Goal: Information Seeking & Learning: Learn about a topic

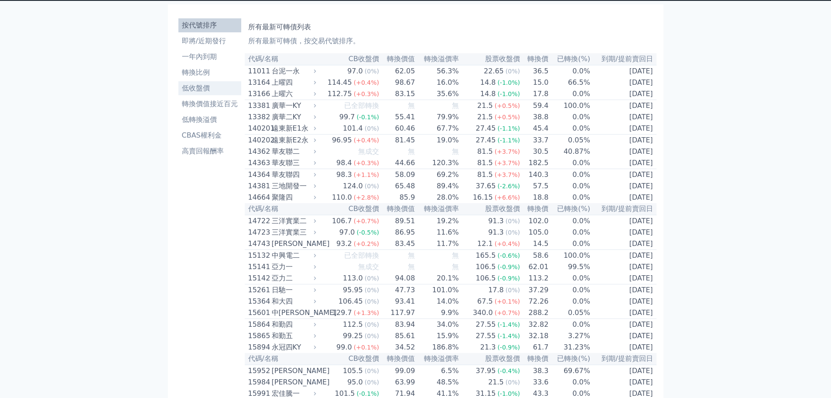
scroll to position [6, 0]
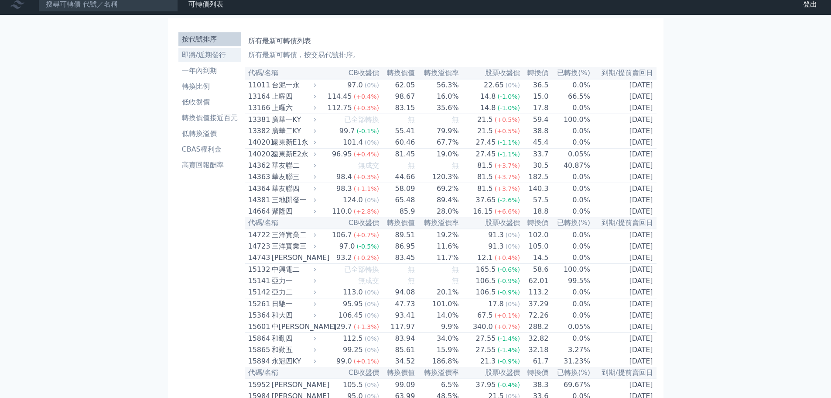
click at [204, 56] on li "即將/近期發行" at bounding box center [209, 55] width 63 height 10
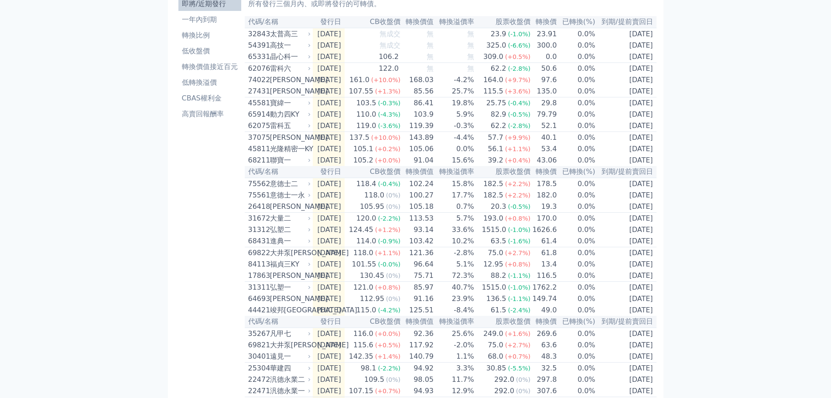
scroll to position [41, 0]
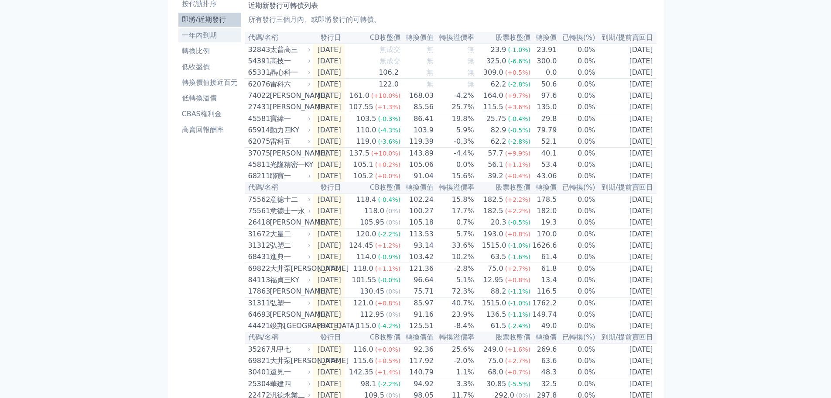
click at [212, 36] on li "一年內到期" at bounding box center [209, 35] width 63 height 10
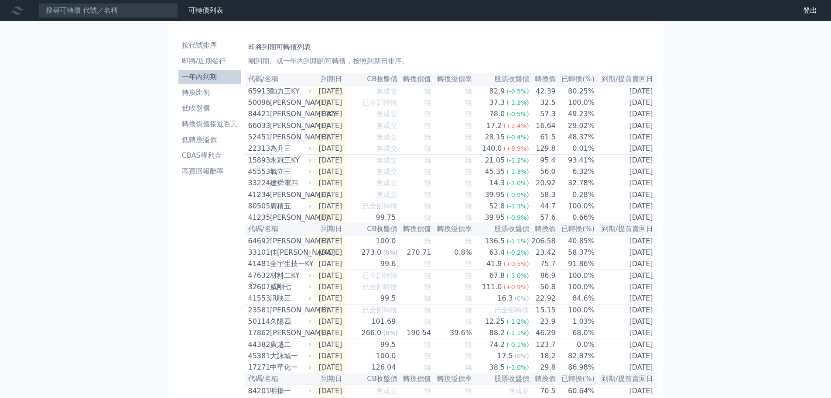
click at [277, 154] on div "為升三" at bounding box center [290, 148] width 40 height 10
click at [528, 152] on span "(+6.9%)" at bounding box center [516, 148] width 25 height 7
click at [562, 154] on td "0.01%" at bounding box center [575, 149] width 39 height 12
